Goal: Task Accomplishment & Management: Use online tool/utility

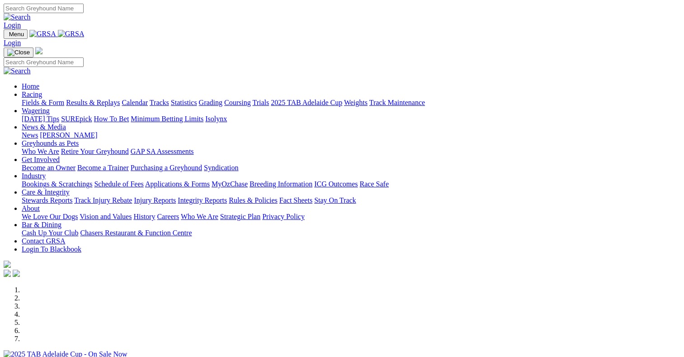
click at [42, 90] on link "Racing" at bounding box center [32, 94] width 20 height 8
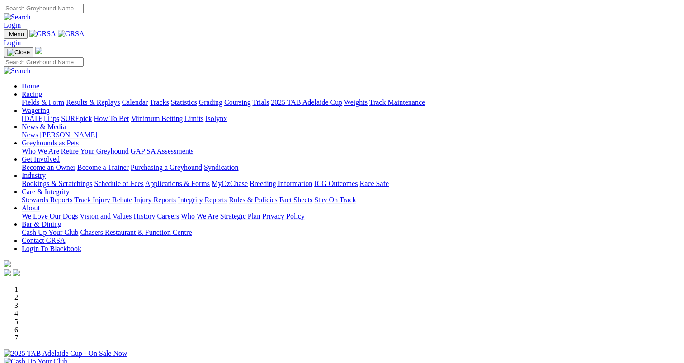
click at [50, 107] on link "Wagering" at bounding box center [36, 111] width 28 height 8
click at [92, 115] on link "SUREpick" at bounding box center [76, 119] width 31 height 8
